Goal: Task Accomplishment & Management: Use online tool/utility

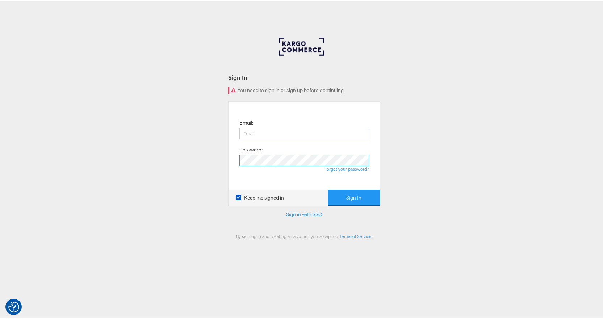
click at [328, 188] on button "Sign In" at bounding box center [354, 196] width 52 height 16
type input "[EMAIL_ADDRESS][DOMAIN_NAME]"
type input "raylene.vickery1@mindshareworld.com"
click at [211, 184] on div "Sign In Invalid email or password. Email: raylene.vickery1@mindshareworld.com P…" at bounding box center [304, 217] width 609 height 362
click at [332, 195] on button "Sign In" at bounding box center [354, 196] width 52 height 16
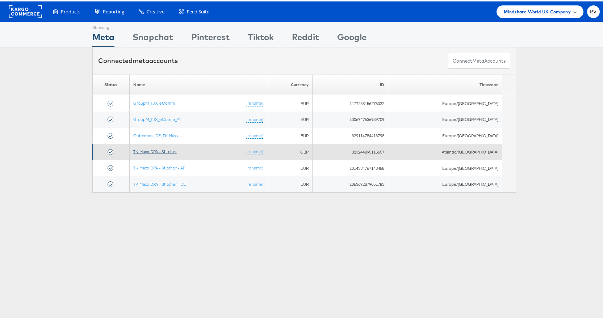
click at [161, 151] on link "TK Maxx DPA - Stitcher" at bounding box center [154, 149] width 43 height 5
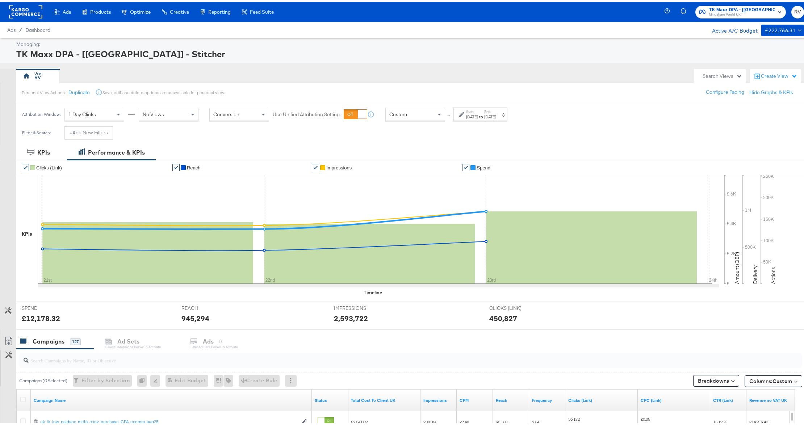
click at [478, 112] on div "[DATE]" at bounding box center [472, 115] width 12 height 6
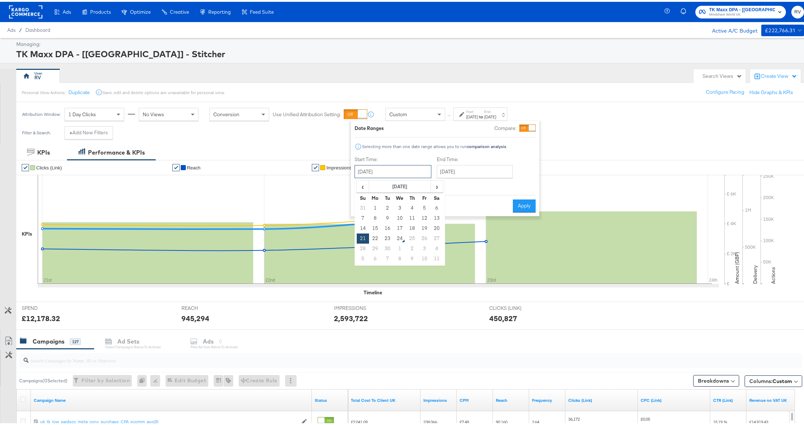
click at [404, 174] on input "September 21st 2025" at bounding box center [393, 169] width 77 height 13
click at [363, 236] on td "21" at bounding box center [363, 237] width 12 height 10
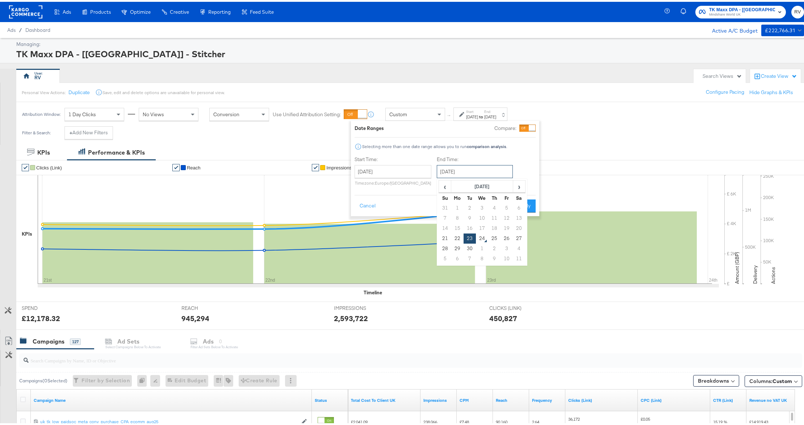
click at [446, 173] on input "September 23rd 2025" at bounding box center [475, 169] width 76 height 13
click at [482, 240] on td "24" at bounding box center [482, 237] width 12 height 10
type input "September 24th 2025"
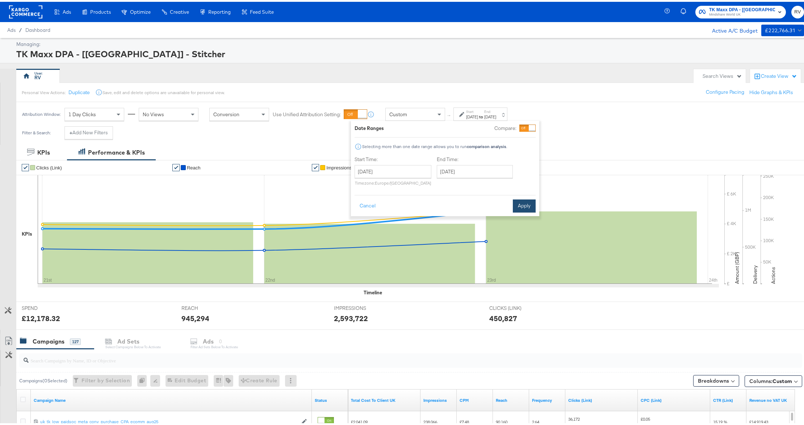
click at [528, 206] on button "Apply" at bounding box center [524, 204] width 23 height 13
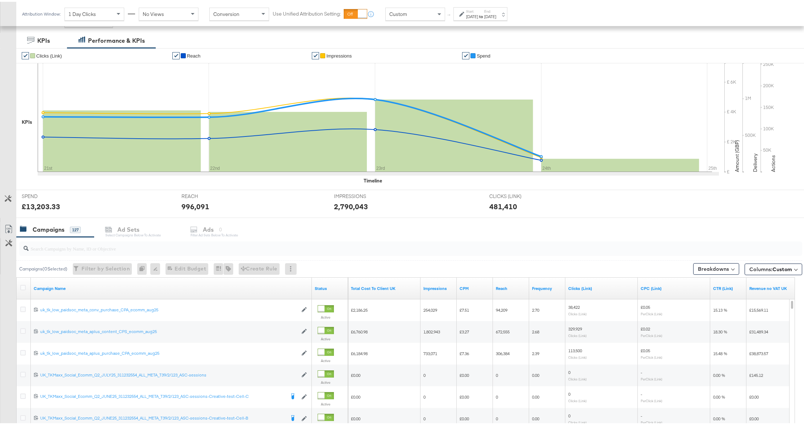
scroll to position [212, 0]
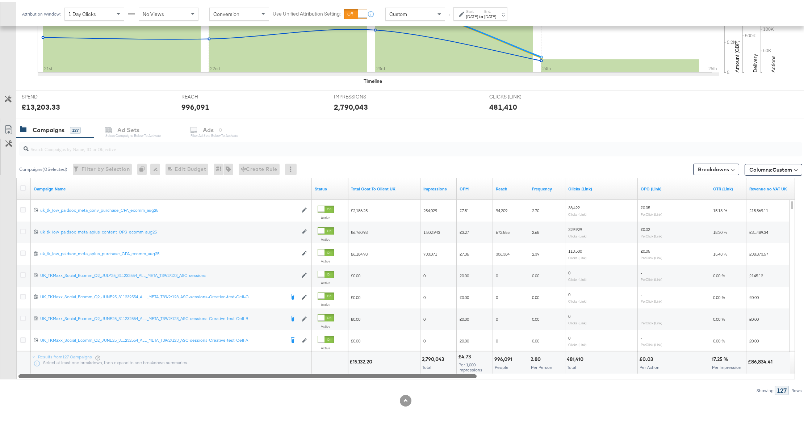
drag, startPoint x: 373, startPoint y: 376, endPoint x: 240, endPoint y: 387, distance: 133.5
click at [240, 387] on div "Campaigns ( 0 Selected) Filter by Selection Filter 0 campaigns 0 Rename 0 campa…" at bounding box center [401, 265] width 803 height 258
